Goal: Task Accomplishment & Management: Manage account settings

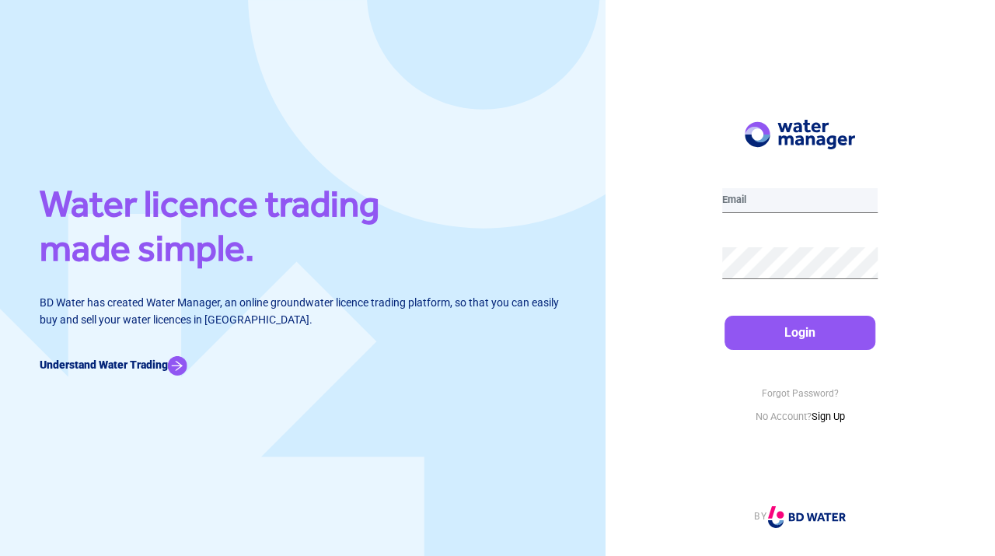
click at [768, 199] on input "email" at bounding box center [800, 200] width 156 height 25
type input "[EMAIL_ADDRESS][DOMAIN_NAME]"
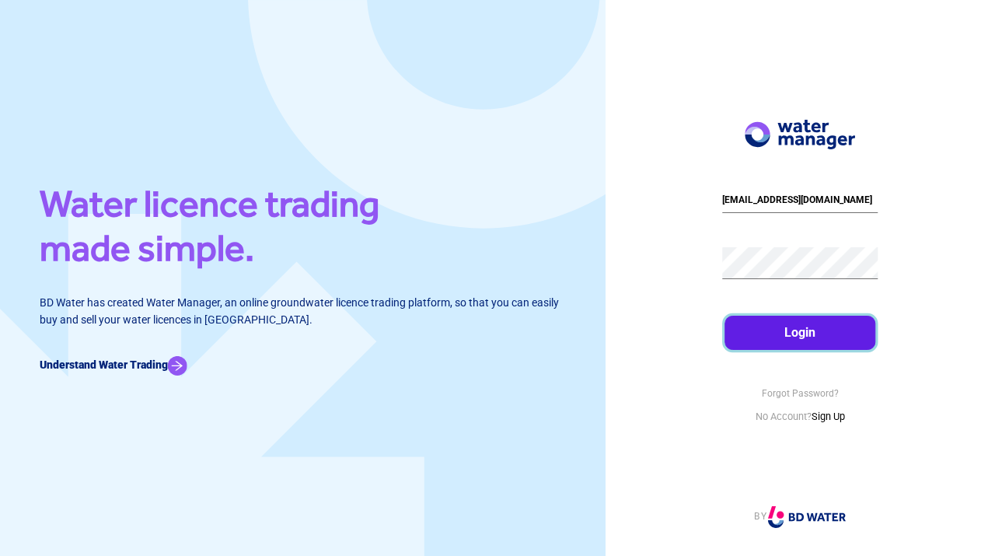
click at [780, 324] on button "Login" at bounding box center [800, 333] width 152 height 34
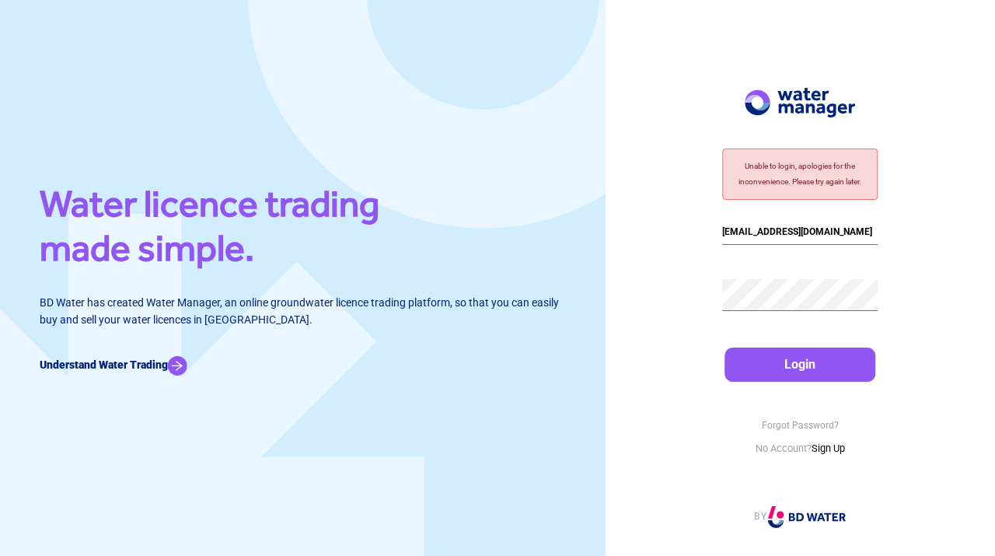
click at [669, 306] on div "Unable to login, apologies for the inconvenience. Please try again later. robpa…" at bounding box center [799, 278] width 389 height 556
click at [715, 296] on div "Unable to login, apologies for the inconvenience. Please try again later. robpa…" at bounding box center [799, 278] width 389 height 556
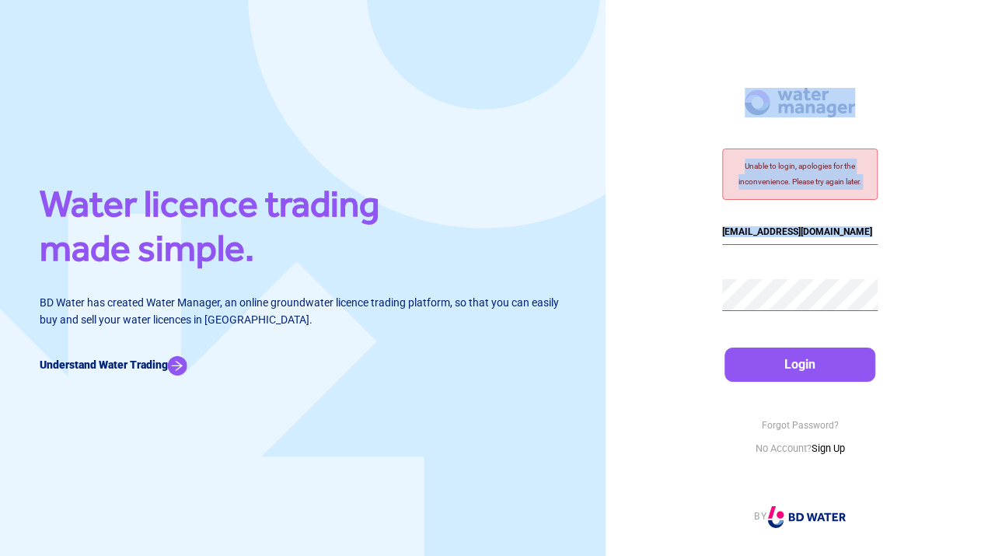
click at [737, 302] on div "Unable to login, apologies for the inconvenience. Please try again later. robpa…" at bounding box center [799, 278] width 389 height 556
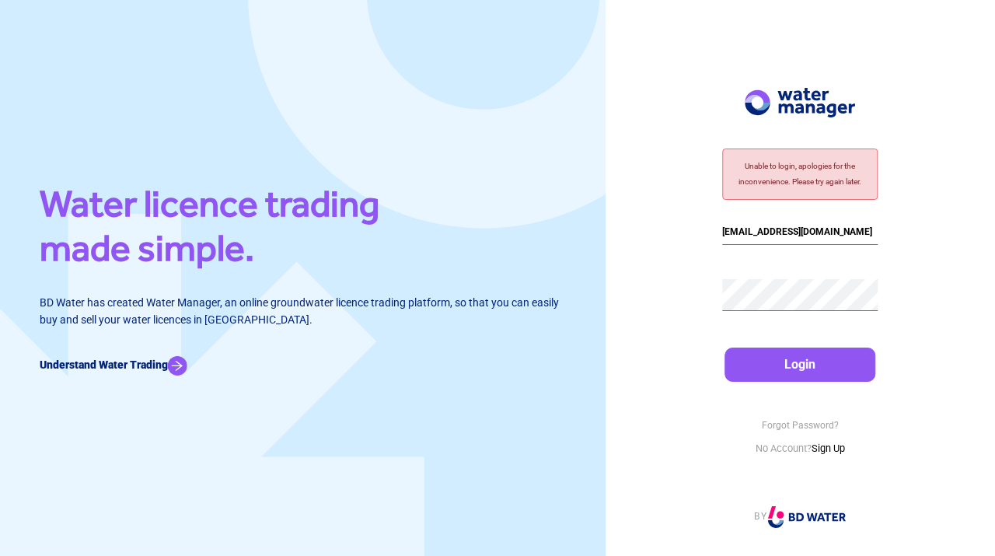
drag, startPoint x: 720, startPoint y: 299, endPoint x: 689, endPoint y: 312, distance: 33.5
click at [689, 312] on div "Unable to login, apologies for the inconvenience. Please try again later. robpa…" at bounding box center [799, 278] width 389 height 556
click at [676, 302] on div "Unable to login, apologies for the inconvenience. Please try again later. robpa…" at bounding box center [799, 278] width 389 height 556
click at [718, 308] on div "Unable to login, apologies for the inconvenience. Please try again later. robpa…" at bounding box center [799, 278] width 389 height 556
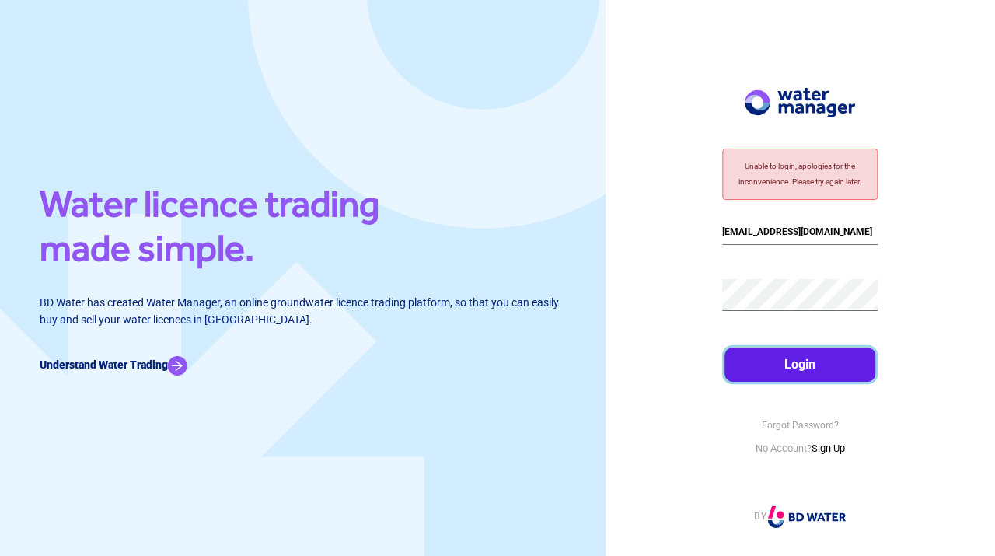
click at [796, 374] on button "Login" at bounding box center [800, 364] width 152 height 34
click at [804, 365] on button "Login" at bounding box center [800, 364] width 152 height 34
click at [795, 356] on button "Login" at bounding box center [800, 364] width 152 height 34
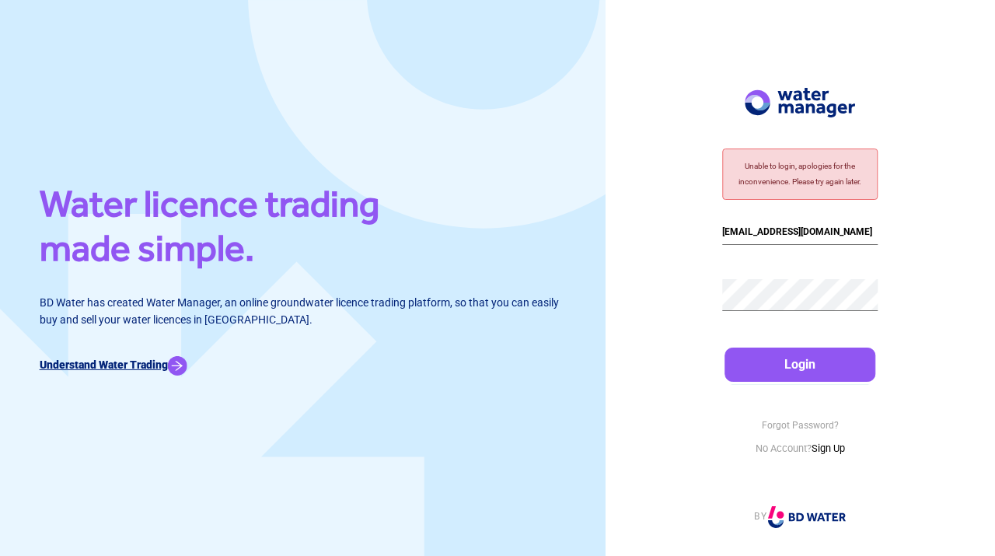
click at [185, 361] on img at bounding box center [177, 365] width 19 height 19
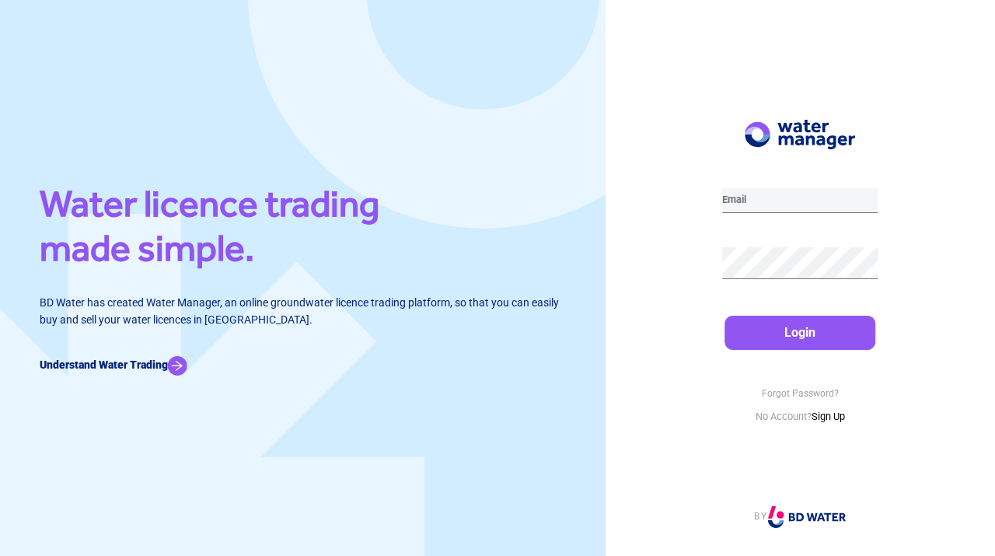
click at [794, 195] on input "email" at bounding box center [800, 200] width 156 height 25
type input "[EMAIL_ADDRESS][DOMAIN_NAME]"
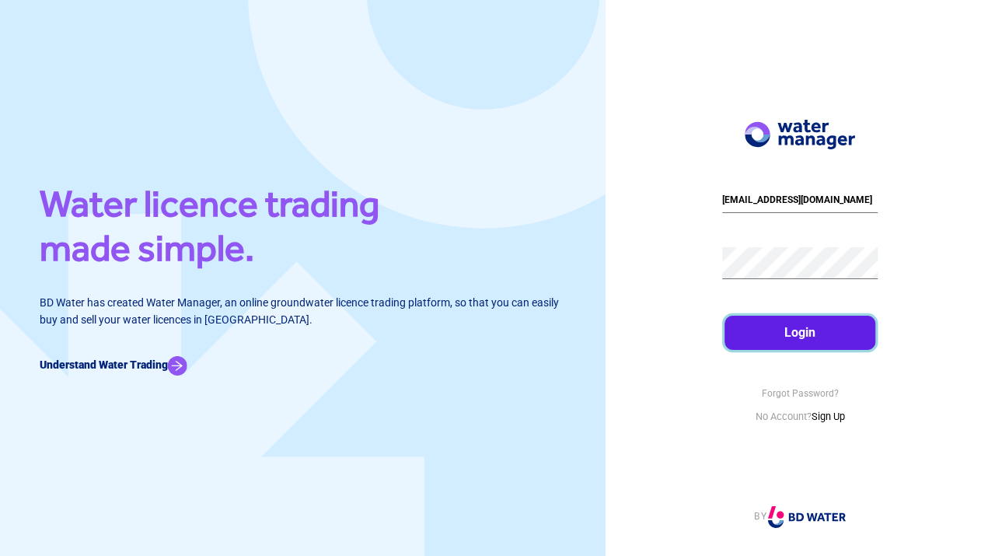
click at [808, 325] on button "Login" at bounding box center [800, 333] width 152 height 34
click at [832, 322] on button "Login" at bounding box center [800, 333] width 152 height 34
click at [829, 328] on button "Login" at bounding box center [800, 333] width 152 height 34
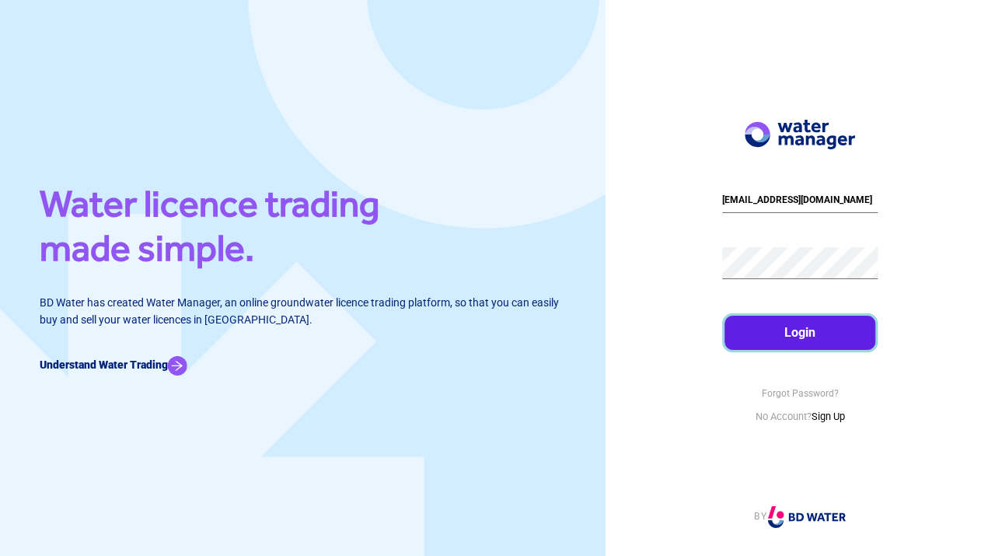
click at [829, 328] on button "Login" at bounding box center [800, 333] width 152 height 34
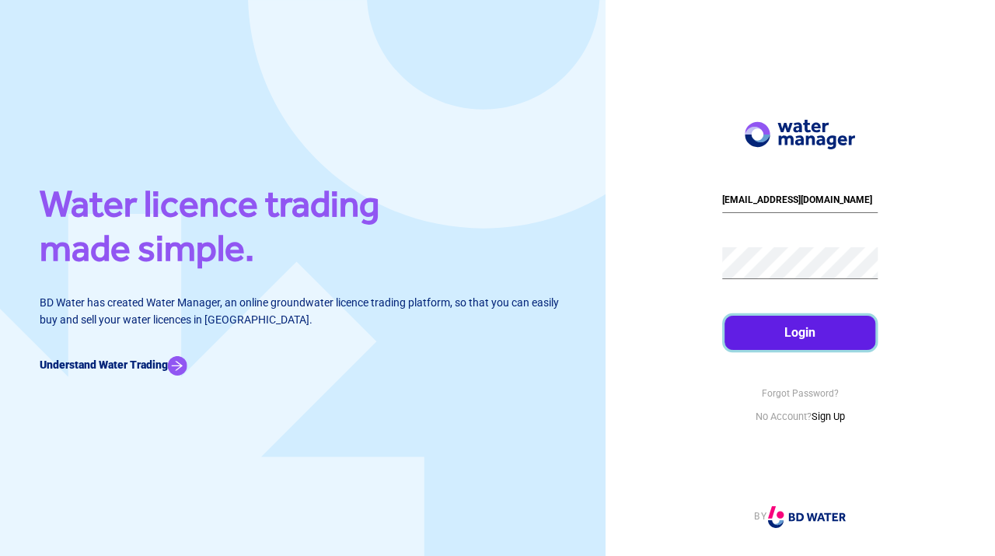
click at [763, 328] on button "Login" at bounding box center [800, 333] width 152 height 34
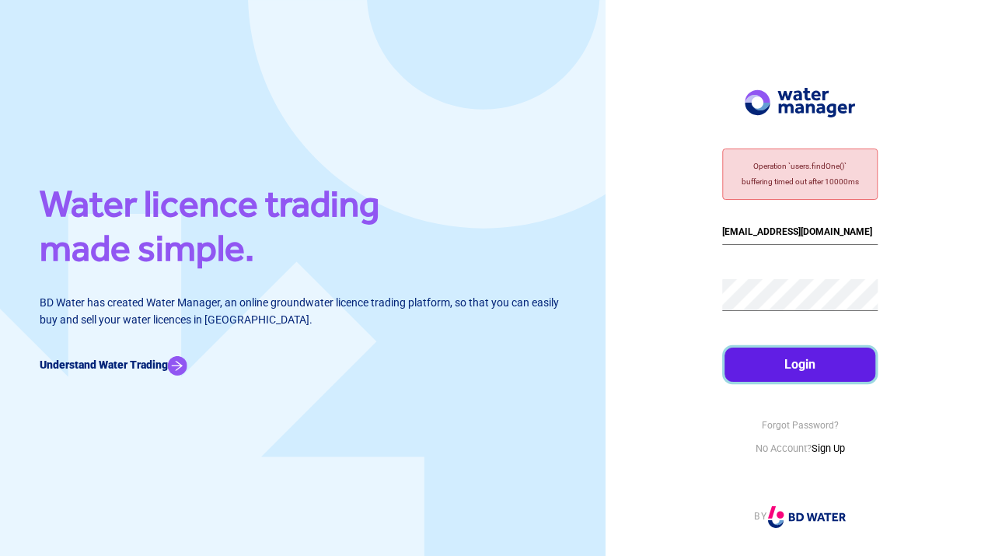
click at [820, 361] on button "Login" at bounding box center [800, 364] width 152 height 34
click at [808, 360] on button "Login" at bounding box center [800, 364] width 152 height 34
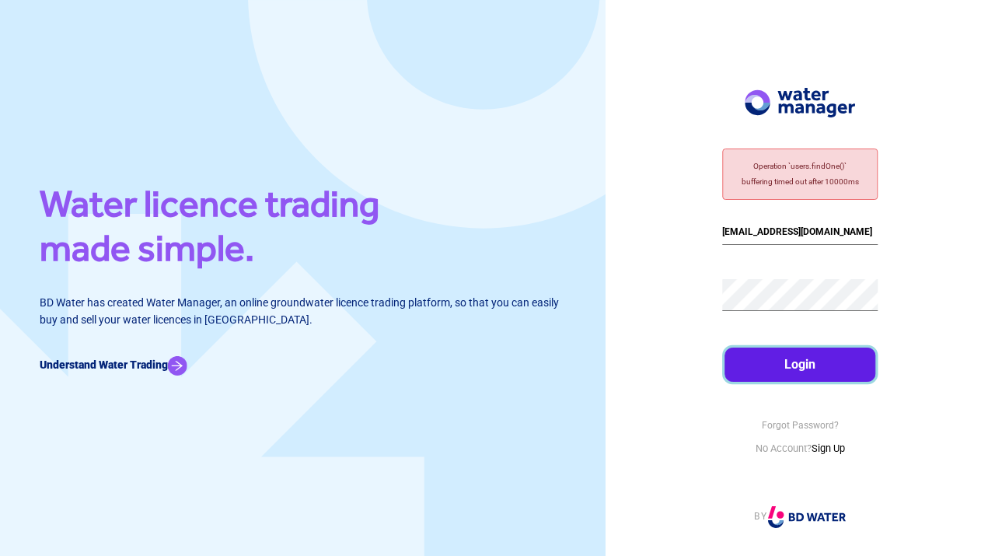
click at [808, 360] on button "Login" at bounding box center [800, 364] width 152 height 34
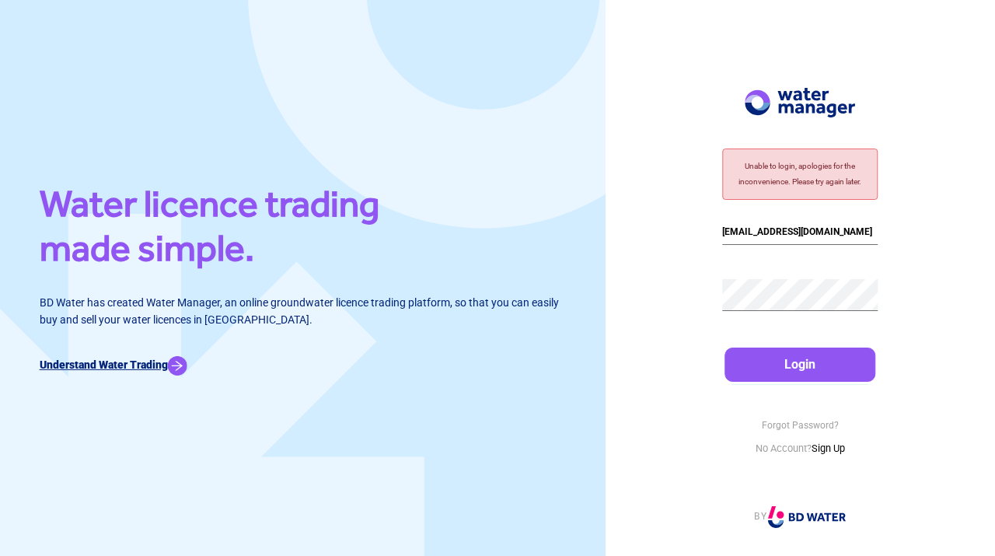
click at [187, 356] on img at bounding box center [177, 365] width 19 height 19
